Goal: Information Seeking & Learning: Learn about a topic

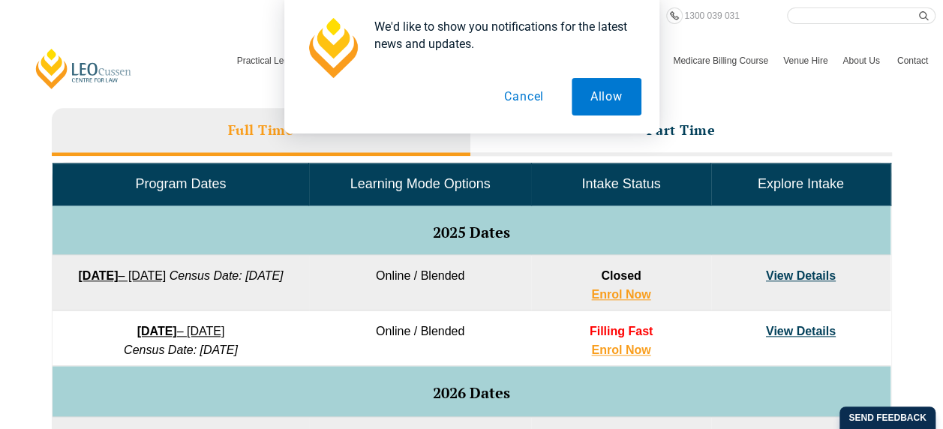
click at [513, 104] on button "Cancel" at bounding box center [524, 97] width 77 height 38
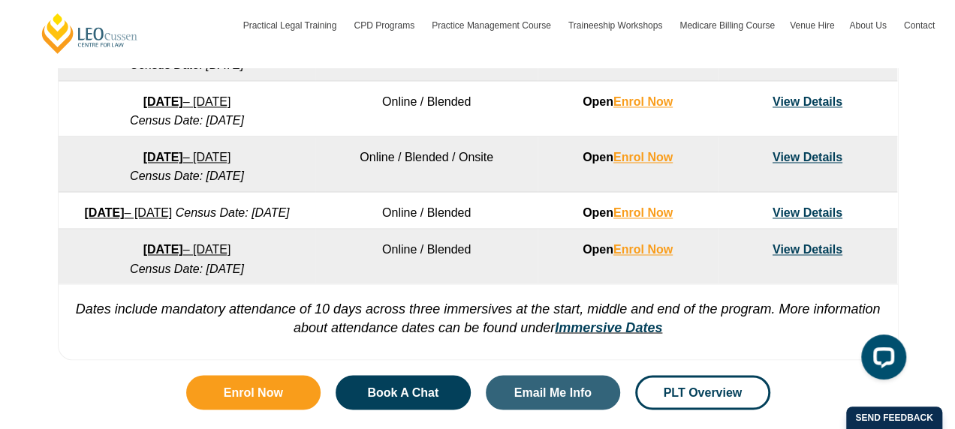
scroll to position [1154, 0]
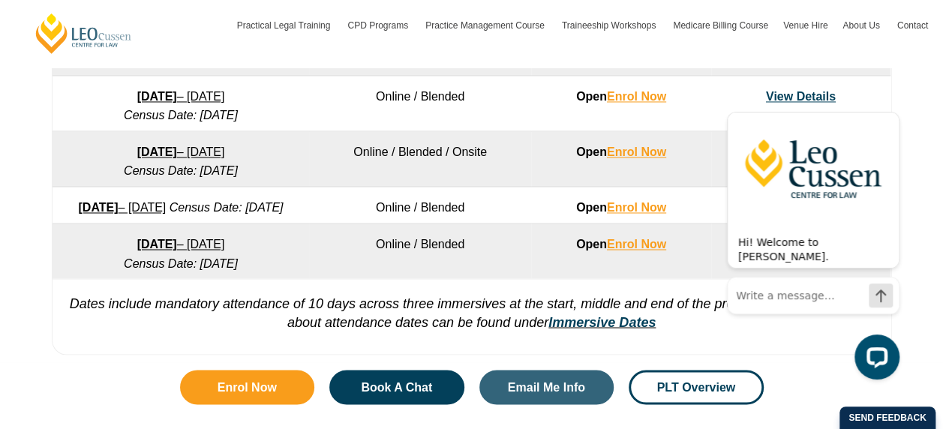
click at [818, 92] on div "Hi! Welcome to Leo Cussen. Ask me anything. I'm here to help! Chat now" at bounding box center [813, 213] width 173 height 244
click at [810, 92] on div "Hi! Welcome to Leo Cussen. Ask me anything. I'm here to help! Chat now" at bounding box center [813, 210] width 173 height 238
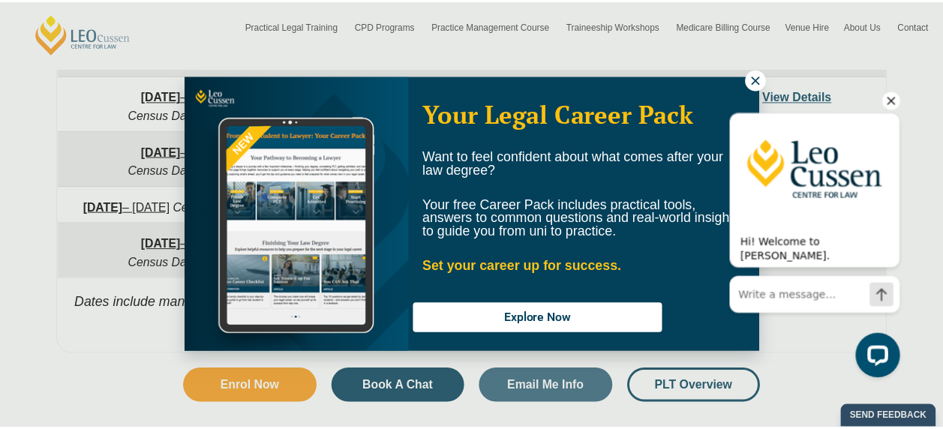
scroll to position [16, 0]
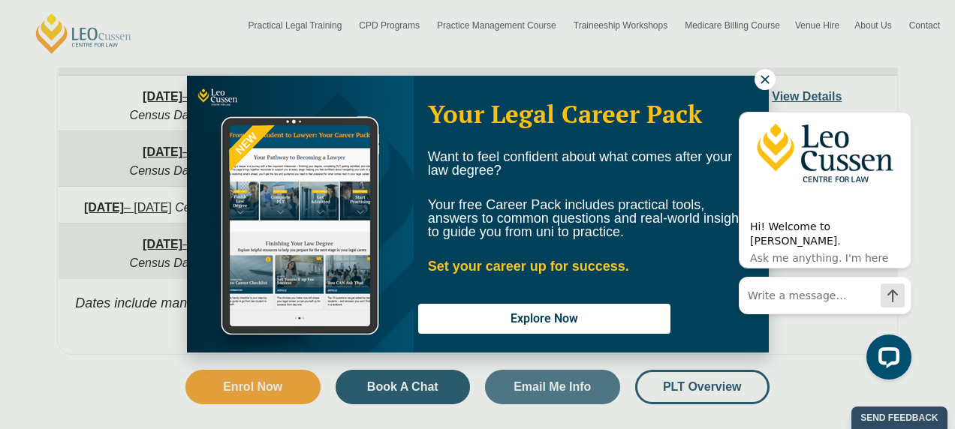
click at [770, 74] on icon at bounding box center [765, 80] width 14 height 14
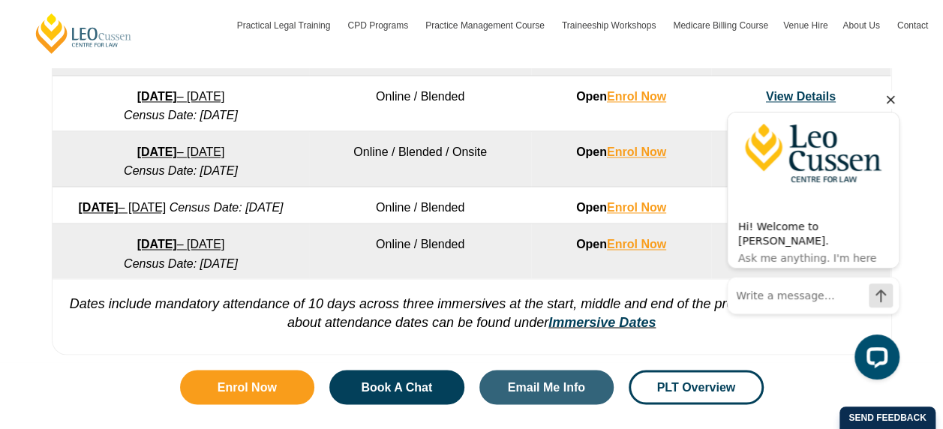
drag, startPoint x: 820, startPoint y: 98, endPoint x: 892, endPoint y: 107, distance: 72.6
click at [892, 107] on div "Hi! Welcome to Leo Cussen. Ask me anything. I'm here to help! Chat now" at bounding box center [813, 210] width 173 height 238
click at [892, 107] on icon "Hide greeting" at bounding box center [891, 100] width 18 height 18
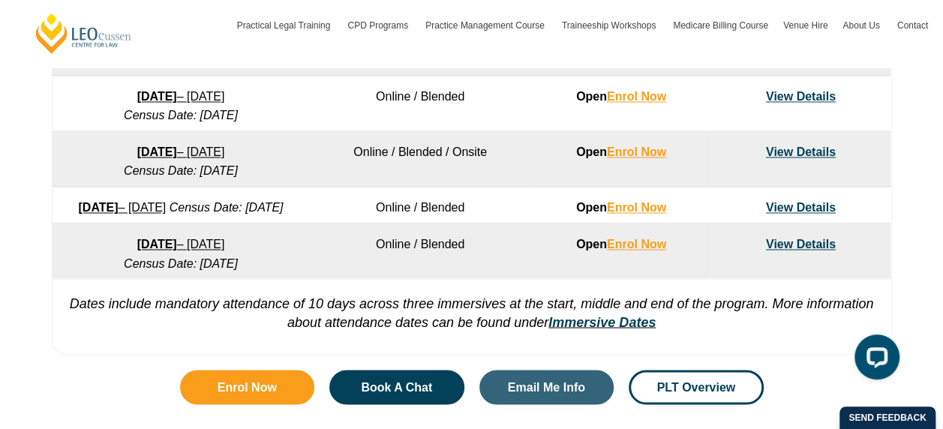
click at [823, 89] on body at bounding box center [810, 238] width 191 height 307
click at [800, 96] on link "View Details" at bounding box center [801, 96] width 70 height 13
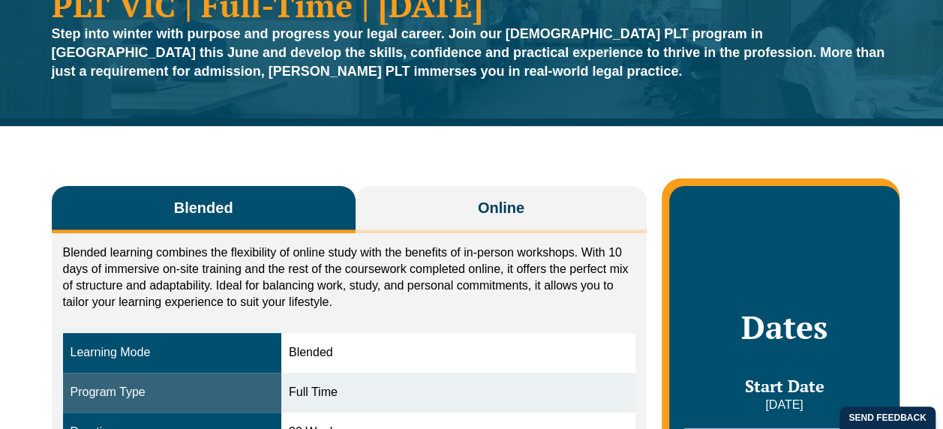
click at [488, 197] on span "Online" at bounding box center [501, 207] width 47 height 21
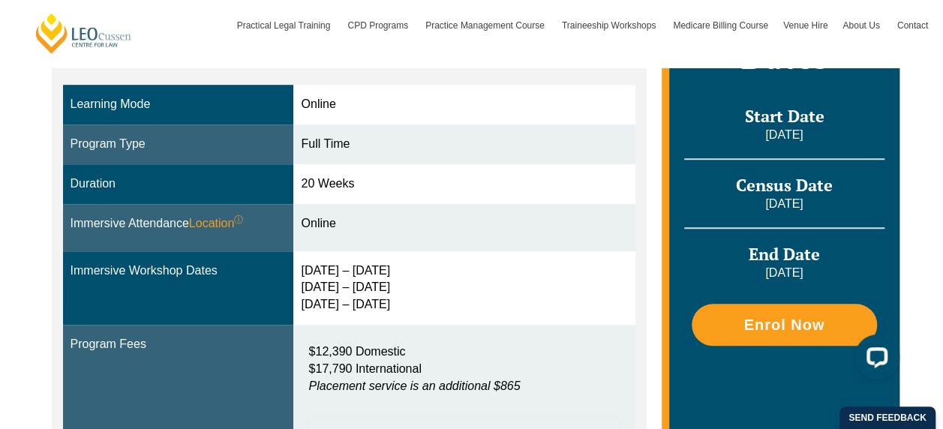
scroll to position [416, 0]
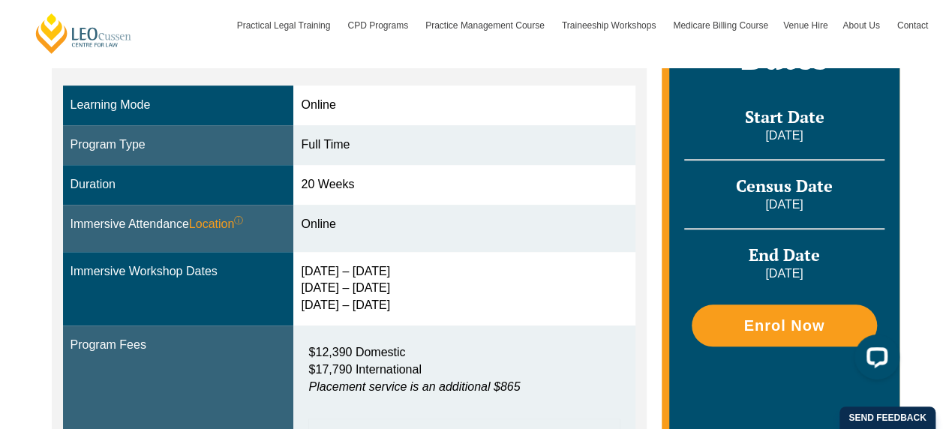
click at [543, 240] on td "Online" at bounding box center [464, 228] width 342 height 47
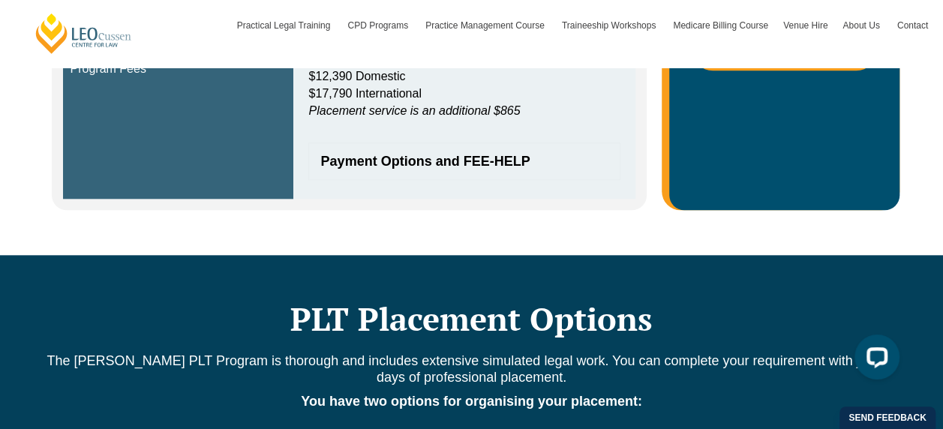
click at [493, 160] on span "Payment Options and FEE-HELP" at bounding box center [456, 162] width 273 height 14
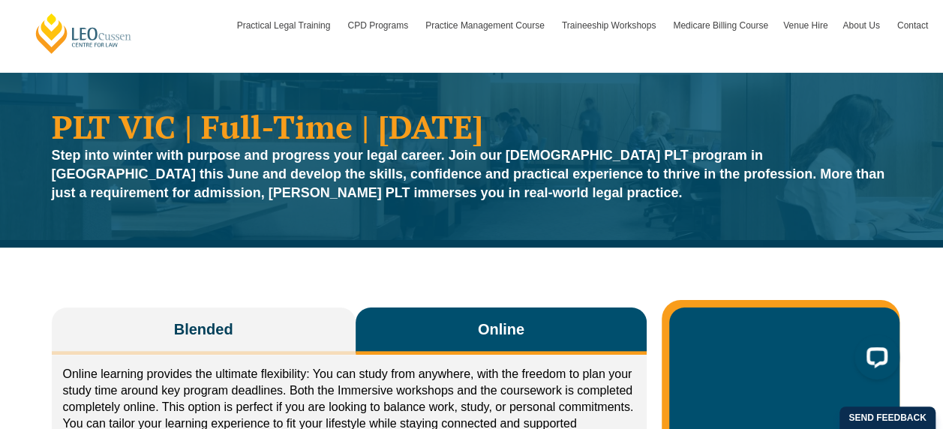
scroll to position [32, 0]
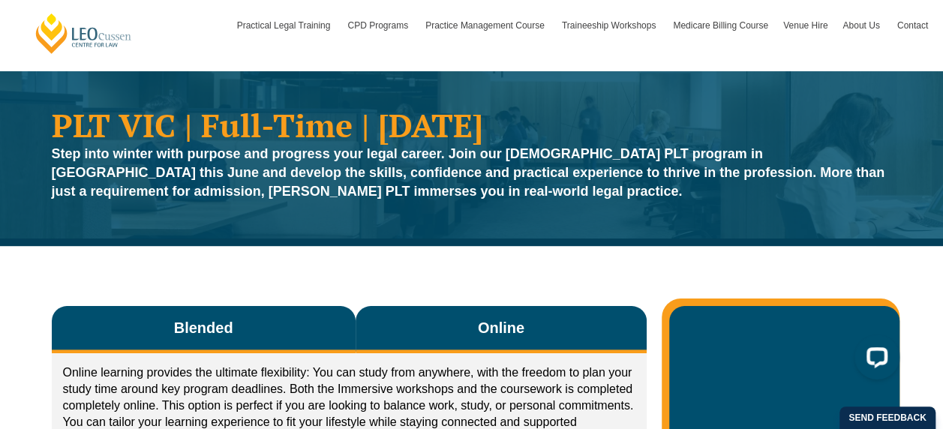
click at [233, 311] on button "Blended" at bounding box center [204, 329] width 304 height 47
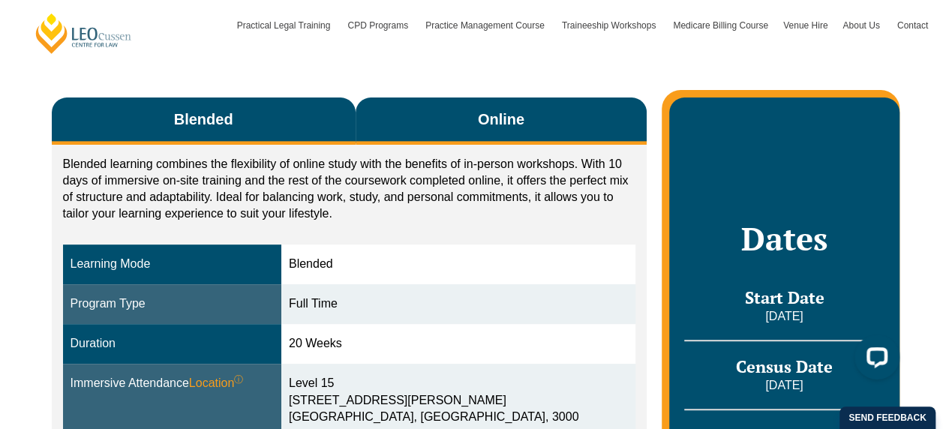
scroll to position [248, 0]
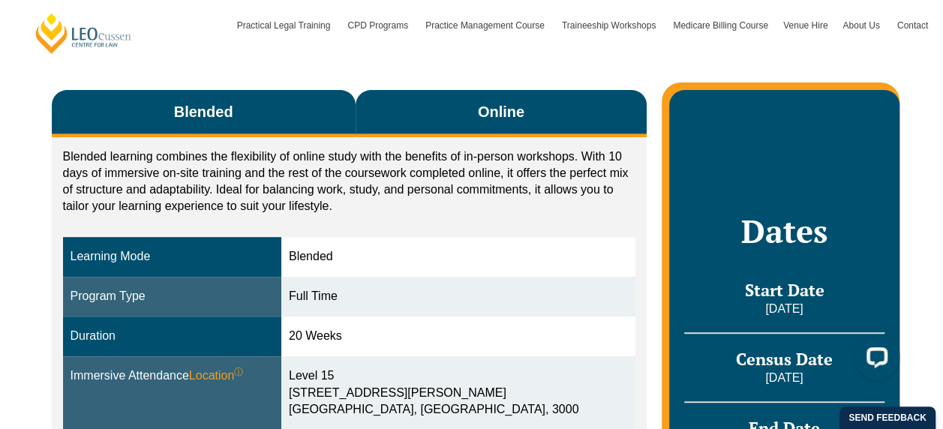
click at [426, 101] on button "Online" at bounding box center [502, 113] width 292 height 47
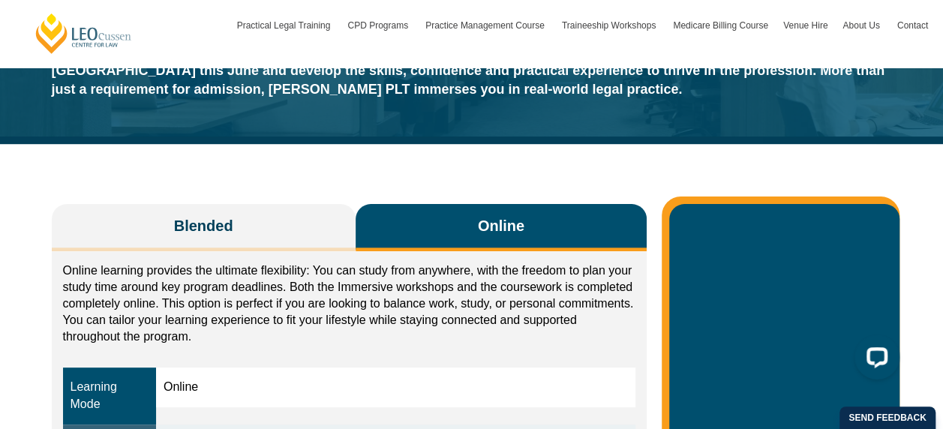
scroll to position [135, 0]
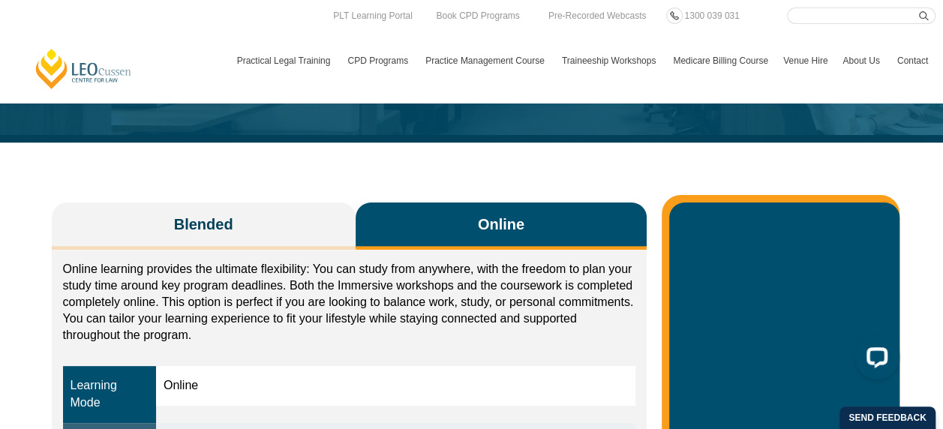
click at [401, 275] on p "Online learning provides the ultimate flexibility: You can study from anywhere,…" at bounding box center [349, 302] width 573 height 83
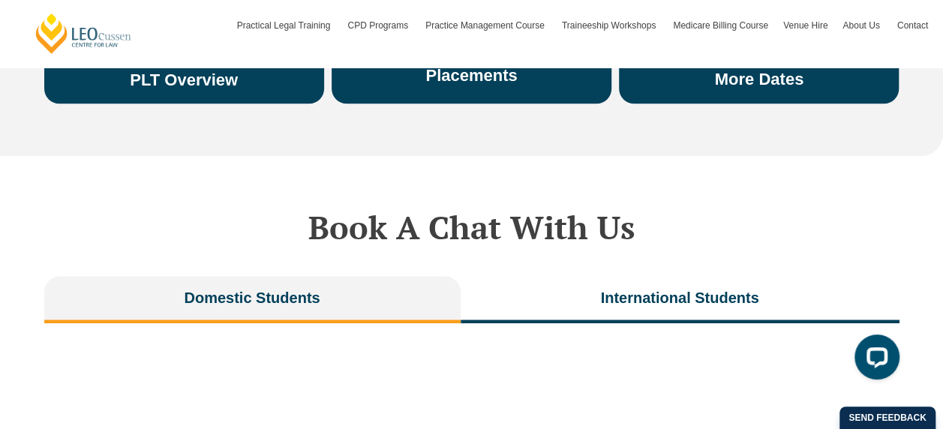
scroll to position [0, 0]
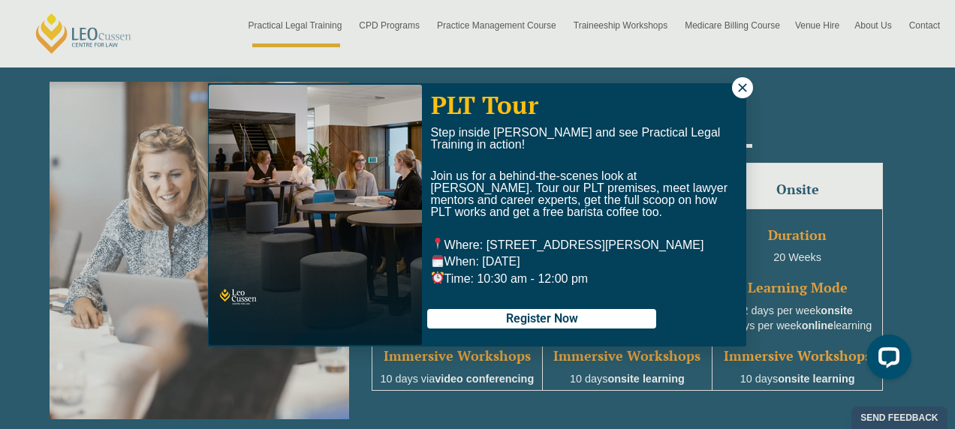
click at [731, 91] on div "PLT Tour Step inside Leo Cussen and see Practical Legal Training in action! Joi…" at bounding box center [583, 214] width 323 height 263
click at [737, 86] on icon at bounding box center [742, 88] width 14 height 14
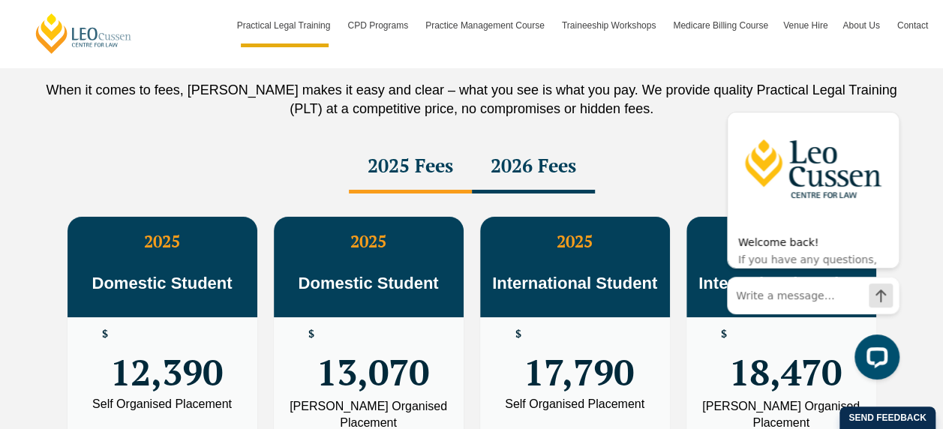
scroll to position [2653, 0]
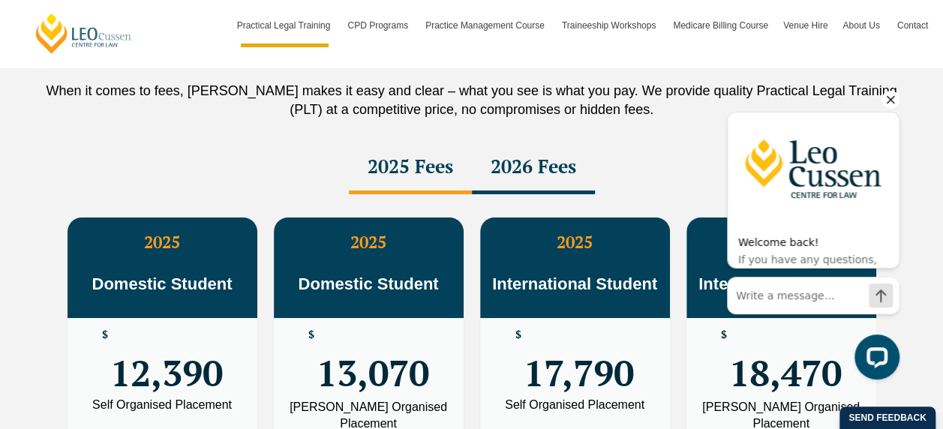
click at [891, 100] on icon "Hide greeting" at bounding box center [891, 99] width 8 height 8
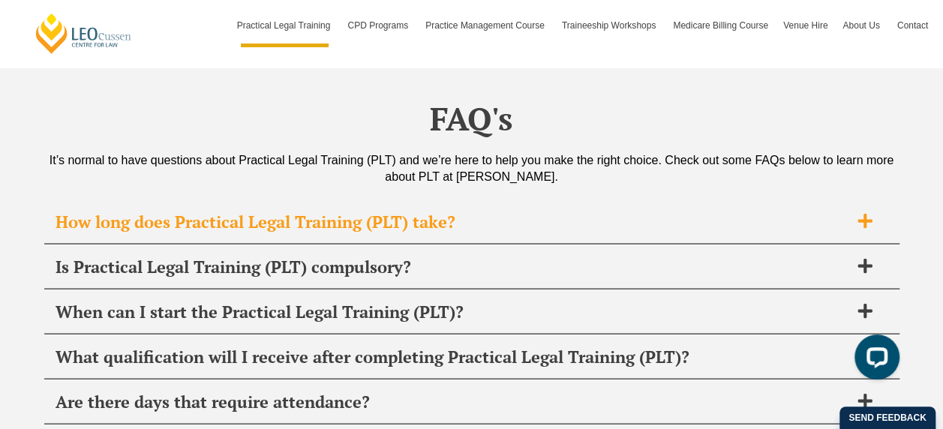
scroll to position [7076, 0]
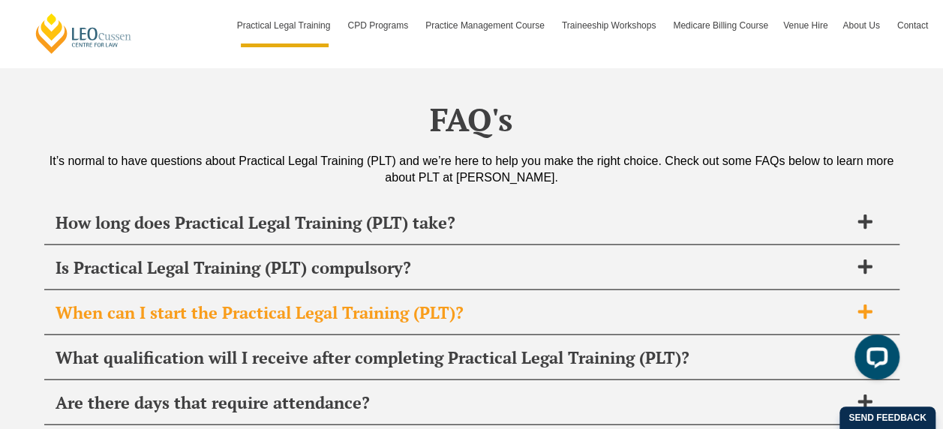
click at [350, 302] on h2 "When can I start the Practical Legal Training (PLT)?" at bounding box center [453, 312] width 794 height 21
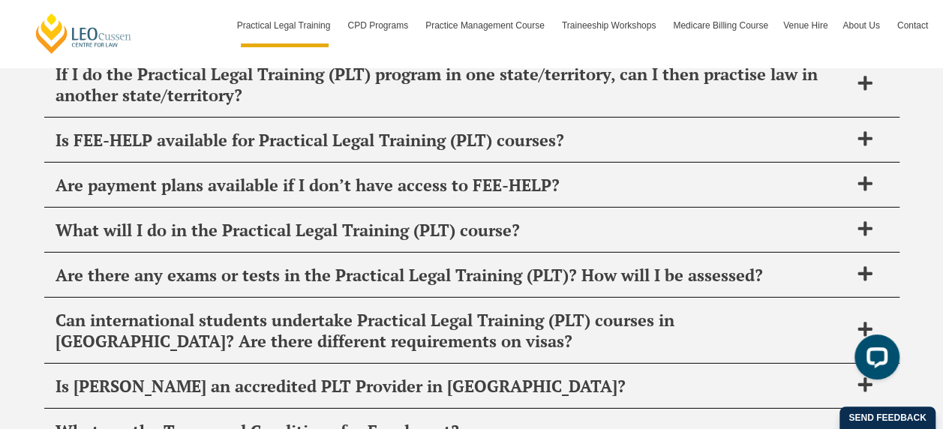
scroll to position [7722, 0]
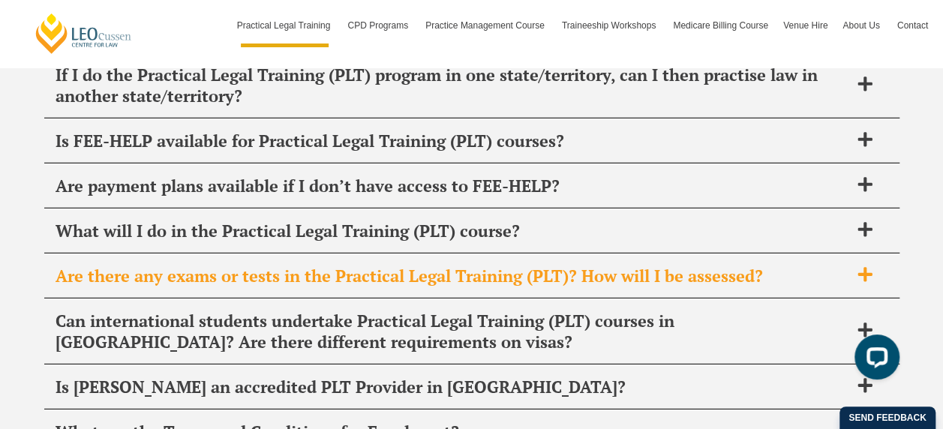
click at [225, 254] on div "Are there any exams or tests in the Practical Legal Training (PLT)? How will I …" at bounding box center [471, 276] width 855 height 44
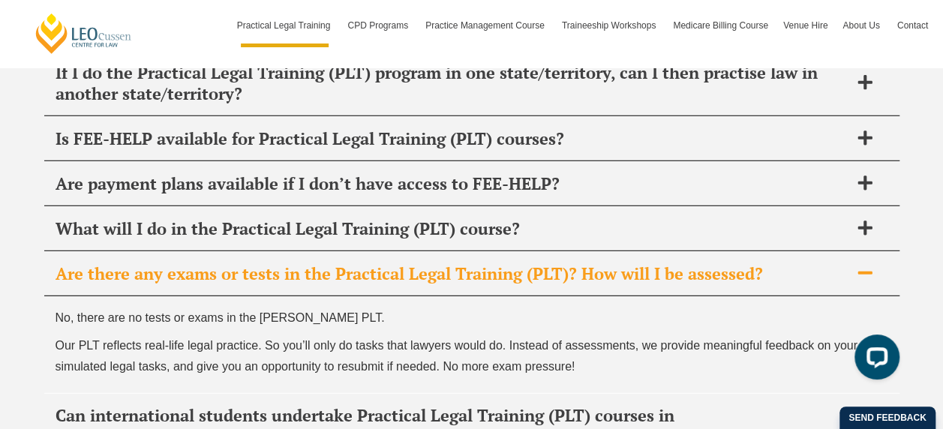
scroll to position [7651, 0]
